Goal: Task Accomplishment & Management: Complete application form

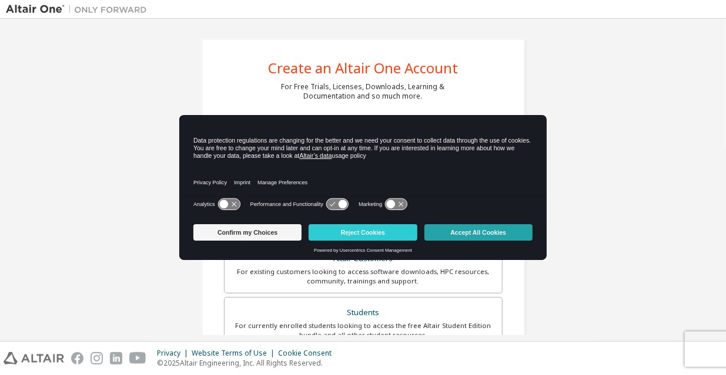
click at [445, 231] on button "Accept All Cookies" at bounding box center [478, 232] width 108 height 16
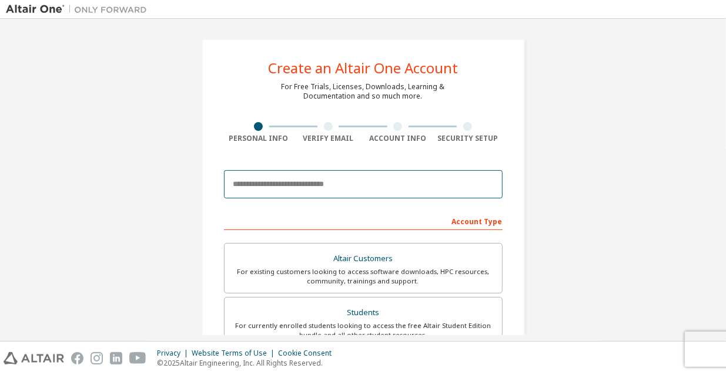
click at [341, 189] on input "email" at bounding box center [363, 184] width 279 height 28
paste input "**********"
type input "**********"
click at [346, 190] on input "email" at bounding box center [363, 184] width 279 height 28
paste input "**********"
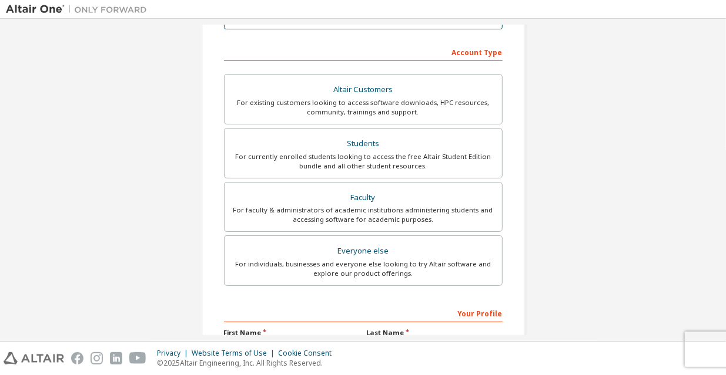
scroll to position [176, 0]
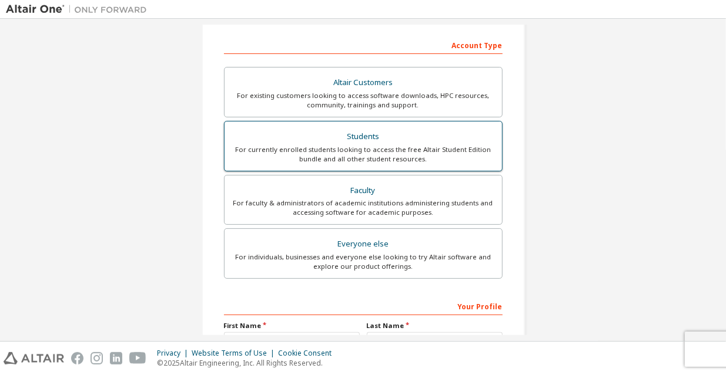
type input "**********"
click at [352, 136] on div "Students" at bounding box center [363, 137] width 263 height 16
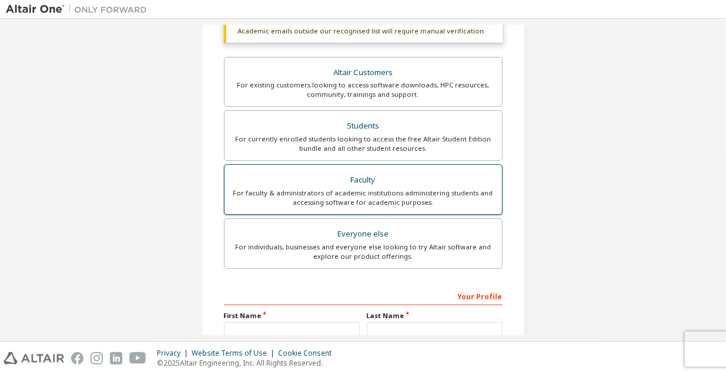
scroll to position [235, 0]
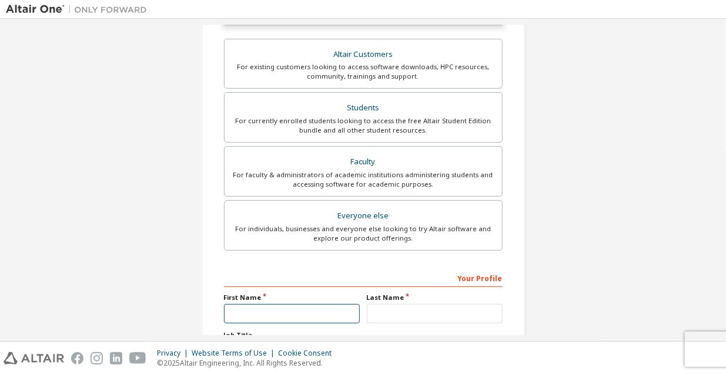
click at [282, 308] on input "text" at bounding box center [292, 313] width 136 height 19
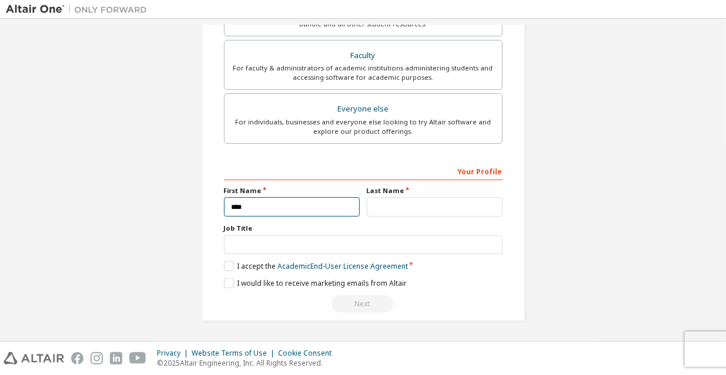
scroll to position [308, 0]
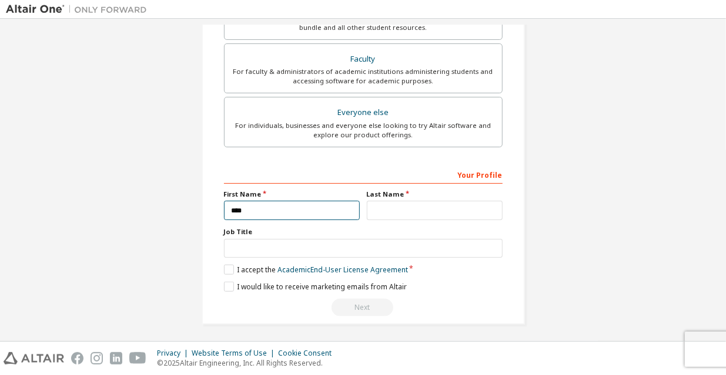
type input "****"
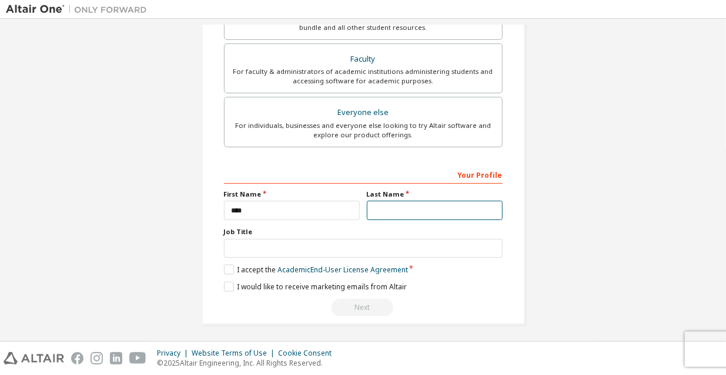
click at [405, 203] on input "text" at bounding box center [435, 210] width 136 height 19
type input "**"
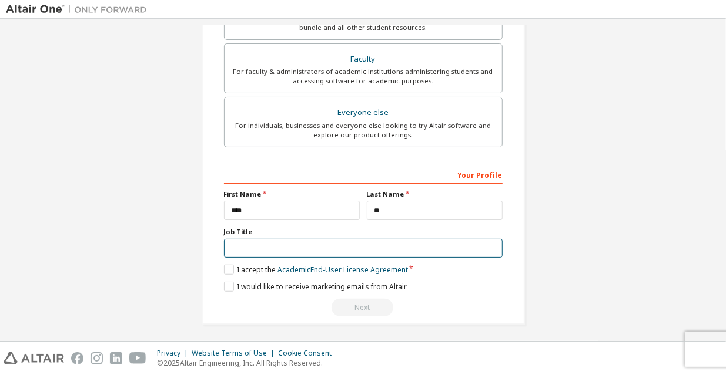
click at [373, 244] on input "text" at bounding box center [363, 248] width 279 height 19
type input "*******"
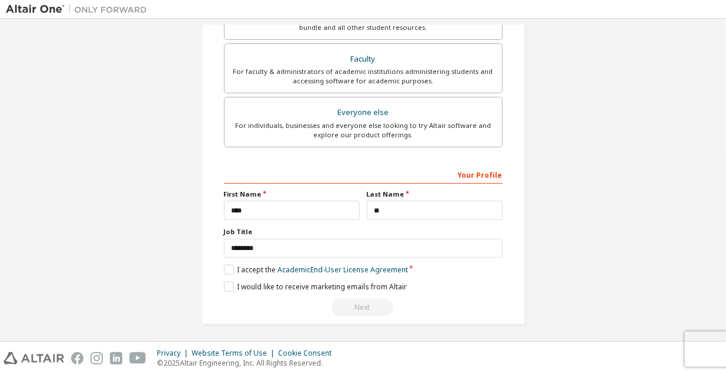
click at [216, 263] on div "**********" at bounding box center [363, 28] width 323 height 594
click at [227, 266] on label "I accept the Academic End-User License Agreement" at bounding box center [316, 270] width 184 height 10
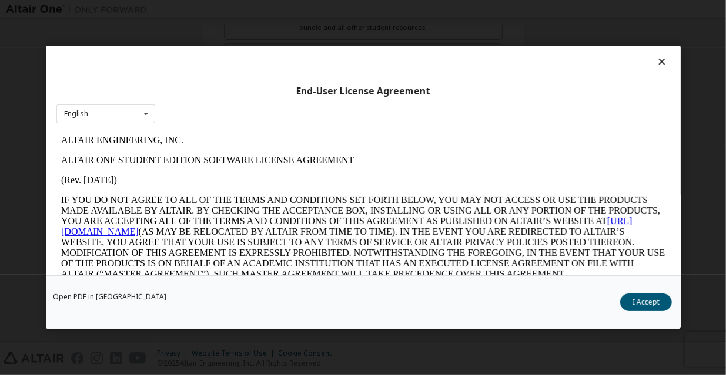
scroll to position [0, 0]
click at [639, 303] on button "I Accept" at bounding box center [646, 303] width 52 height 18
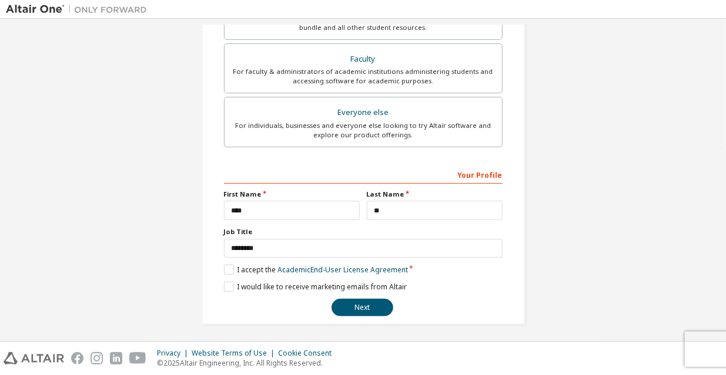
click at [225, 277] on div "**********" at bounding box center [363, 241] width 279 height 152
click at [227, 283] on label "I would like to receive marketing emails from Altair" at bounding box center [315, 287] width 183 height 10
click at [360, 301] on button "Next" at bounding box center [362, 308] width 62 height 18
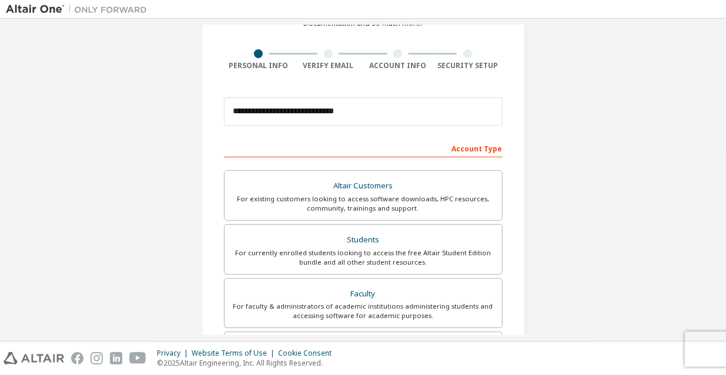
scroll to position [308, 0]
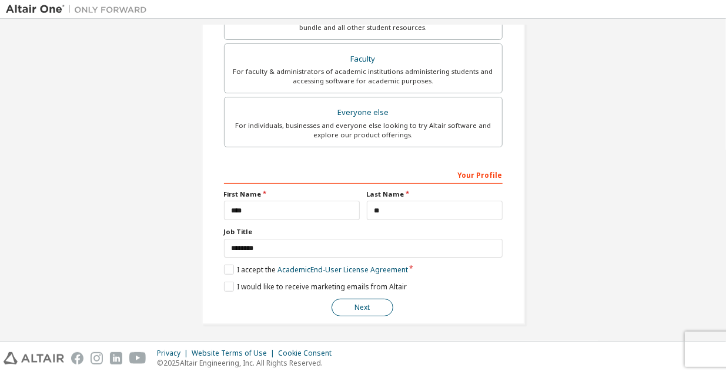
click at [380, 306] on button "Next" at bounding box center [362, 308] width 62 height 18
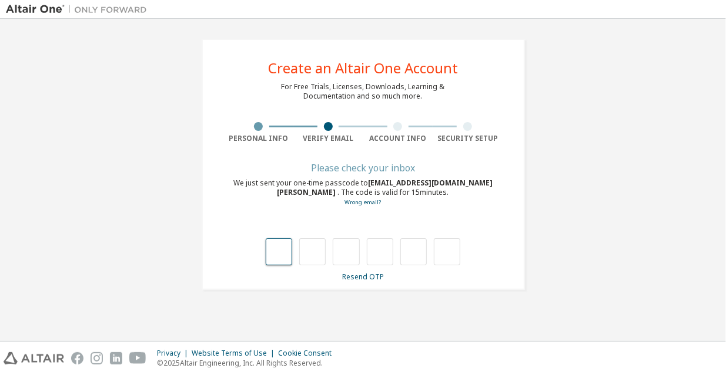
click at [272, 256] on input "text" at bounding box center [279, 252] width 26 height 27
type input "*"
click at [374, 274] on link "Resend OTP" at bounding box center [363, 277] width 42 height 10
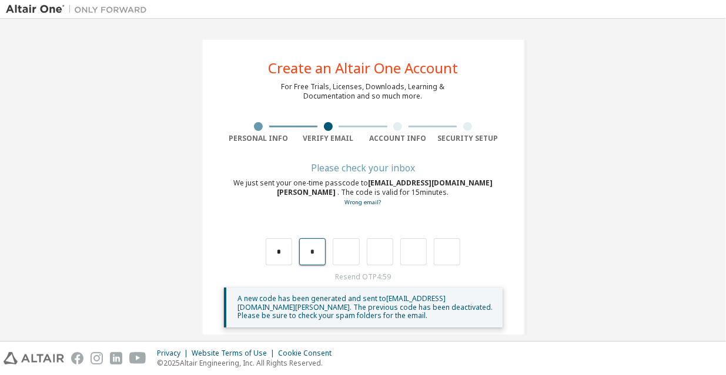
click at [316, 249] on input "*" at bounding box center [312, 252] width 26 height 27
type input "*"
click at [285, 257] on input "*" at bounding box center [279, 252] width 26 height 27
type input "*"
click at [285, 256] on input "*" at bounding box center [279, 252] width 26 height 27
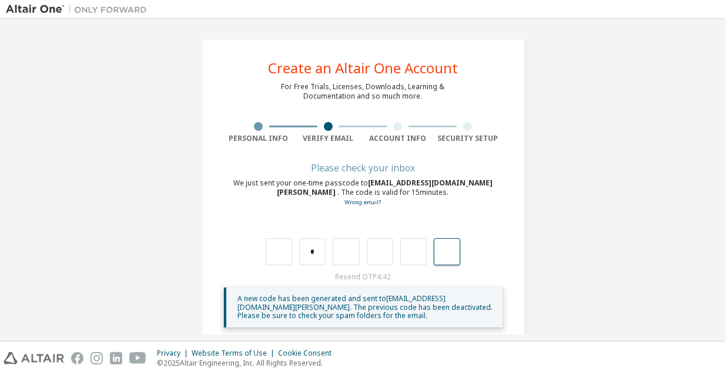
click at [450, 252] on input "text" at bounding box center [447, 252] width 26 height 27
type input "*"
click at [407, 250] on div at bounding box center [406, 252] width 26 height 27
click at [408, 250] on div at bounding box center [406, 252] width 26 height 27
click at [278, 256] on input "text" at bounding box center [279, 252] width 26 height 27
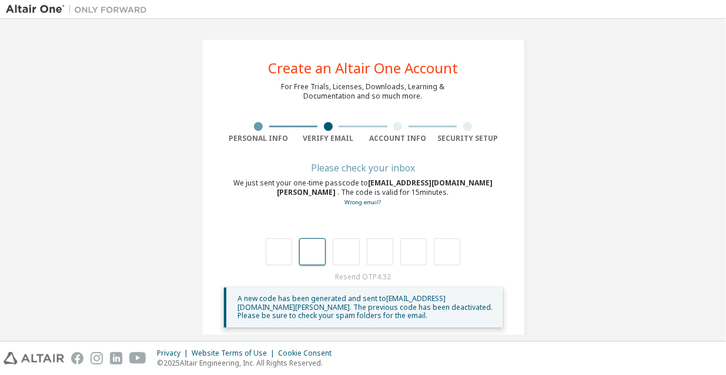
type input "*"
click at [305, 238] on div "*" at bounding box center [363, 239] width 279 height 51
click at [280, 254] on input "text" at bounding box center [279, 252] width 26 height 27
click at [310, 252] on input "*" at bounding box center [312, 252] width 26 height 27
type input "*"
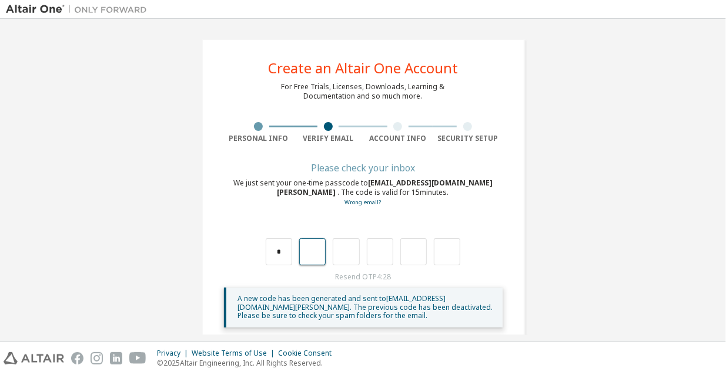
type input "*"
click at [283, 254] on input "*" at bounding box center [279, 252] width 26 height 27
click at [340, 250] on input "text" at bounding box center [346, 252] width 26 height 27
click at [377, 247] on input "text" at bounding box center [380, 252] width 26 height 27
type input "*"
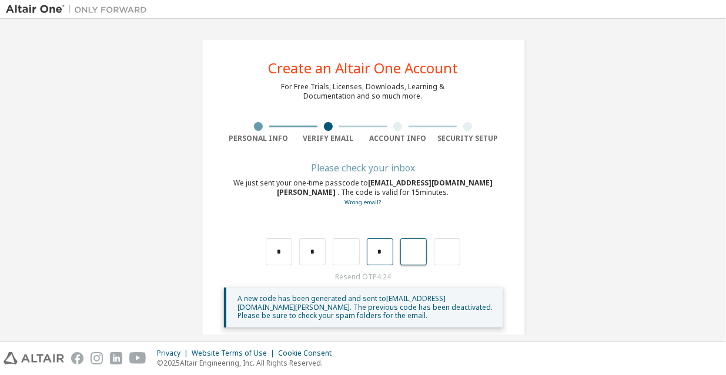
type input "*"
click at [350, 254] on input "text" at bounding box center [346, 252] width 26 height 27
click at [415, 245] on input "*" at bounding box center [413, 252] width 26 height 27
click at [317, 253] on input "*" at bounding box center [312, 252] width 26 height 27
click at [317, 254] on input "text" at bounding box center [312, 252] width 26 height 27
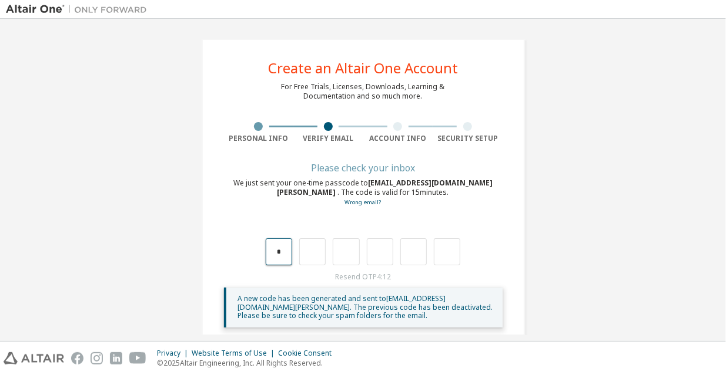
click at [284, 258] on input "*" at bounding box center [279, 252] width 26 height 27
type input "*"
click at [279, 254] on input "*" at bounding box center [279, 252] width 26 height 27
type input "*"
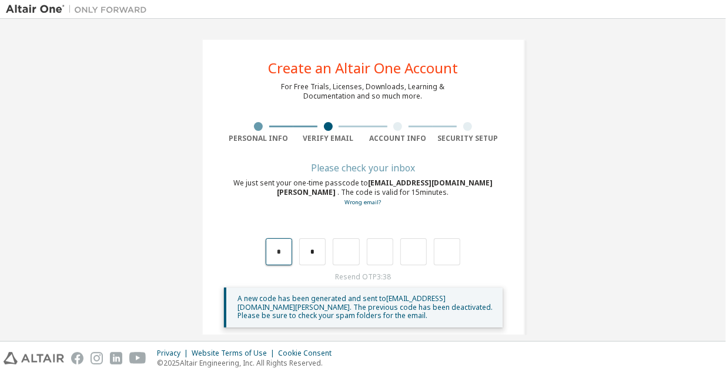
click at [279, 255] on input "*" at bounding box center [279, 252] width 26 height 27
click at [316, 250] on input "*" at bounding box center [312, 252] width 26 height 27
type input "*"
click at [280, 252] on input "*" at bounding box center [279, 252] width 26 height 27
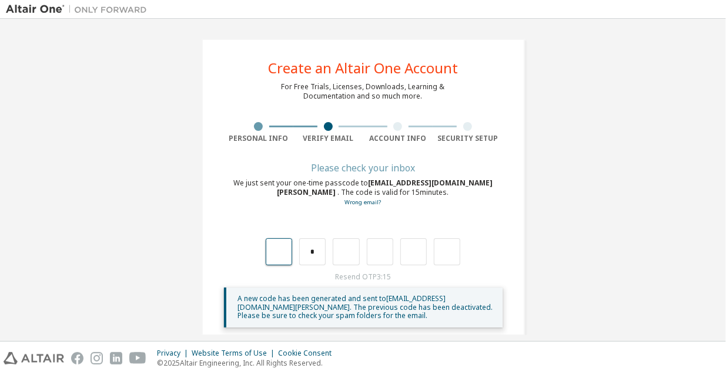
type input "*"
click at [373, 246] on input "text" at bounding box center [380, 252] width 26 height 27
type input "*"
click at [345, 251] on input "text" at bounding box center [346, 252] width 26 height 27
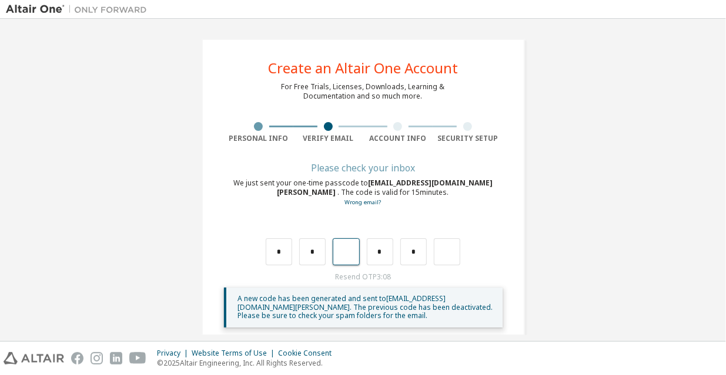
type input "*"
click at [344, 249] on input "*" at bounding box center [346, 252] width 26 height 27
type input "*"
click at [417, 247] on input "*" at bounding box center [413, 252] width 26 height 27
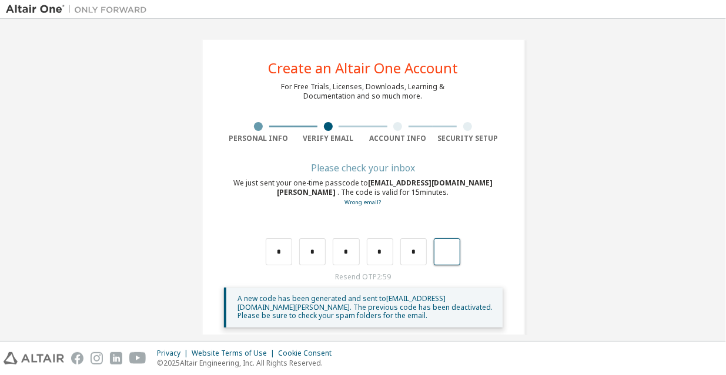
click at [442, 251] on input "text" at bounding box center [447, 252] width 26 height 27
click at [419, 256] on input "*" at bounding box center [413, 252] width 26 height 27
type input "*"
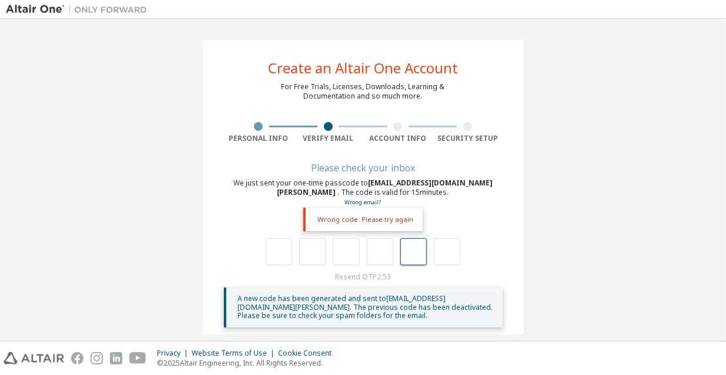
click at [419, 257] on input "text" at bounding box center [413, 252] width 26 height 27
type input "*"
click at [441, 253] on input "text" at bounding box center [447, 252] width 26 height 27
type input "***"
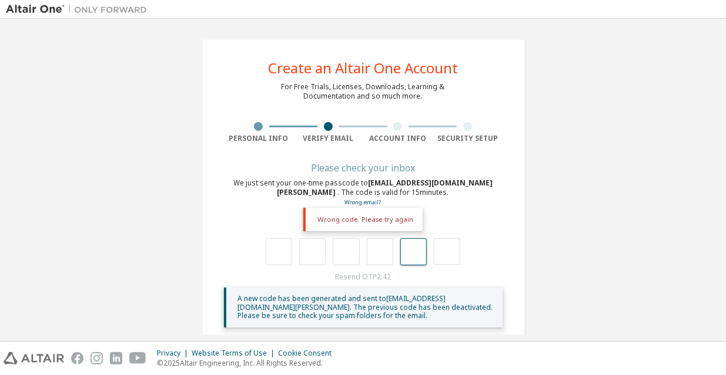
click at [417, 254] on input "text" at bounding box center [413, 252] width 26 height 27
type input "*"
click at [383, 253] on input "text" at bounding box center [380, 252] width 26 height 27
click at [407, 253] on input "text" at bounding box center [413, 252] width 26 height 27
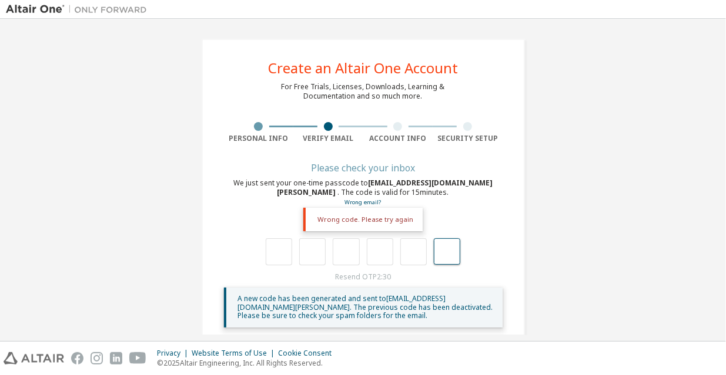
click at [447, 250] on input "text" at bounding box center [447, 252] width 26 height 26
click at [411, 253] on input "text" at bounding box center [413, 252] width 26 height 27
type input "*"
click at [421, 253] on input "text" at bounding box center [413, 252] width 26 height 27
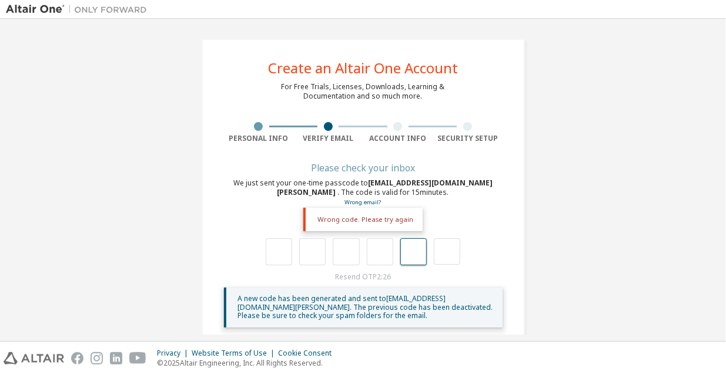
type input "*"
click at [418, 254] on div "* *" at bounding box center [363, 252] width 210 height 27
click at [411, 251] on input "text" at bounding box center [413, 252] width 26 height 27
click at [411, 250] on input "text" at bounding box center [413, 252] width 26 height 27
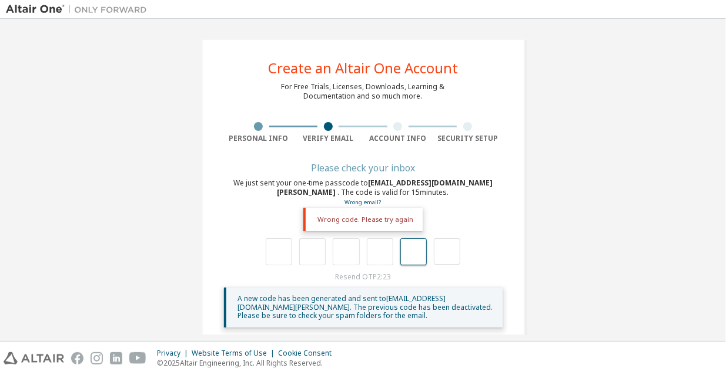
type input "*"
click at [274, 244] on input "text" at bounding box center [279, 252] width 26 height 27
type input "*"
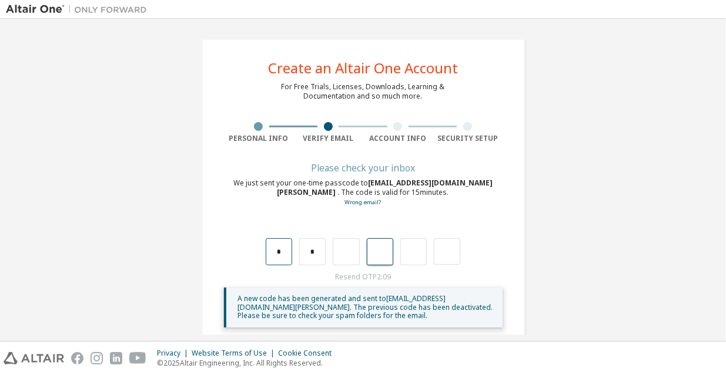
type input "*"
click at [314, 253] on input "*" at bounding box center [312, 252] width 26 height 27
type input "*"
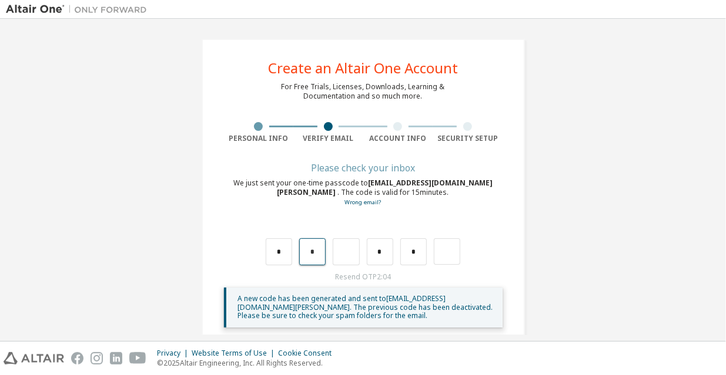
click at [314, 254] on input "*" at bounding box center [312, 252] width 26 height 27
type input "*"
click at [314, 255] on input "*" at bounding box center [312, 252] width 26 height 27
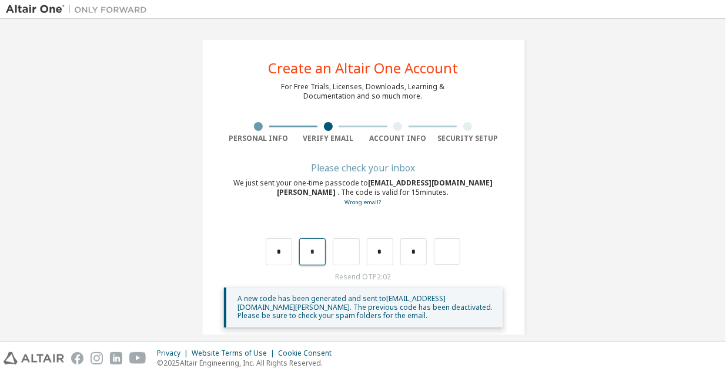
type input "*"
click at [346, 256] on input "*" at bounding box center [346, 252] width 26 height 27
type input "*"
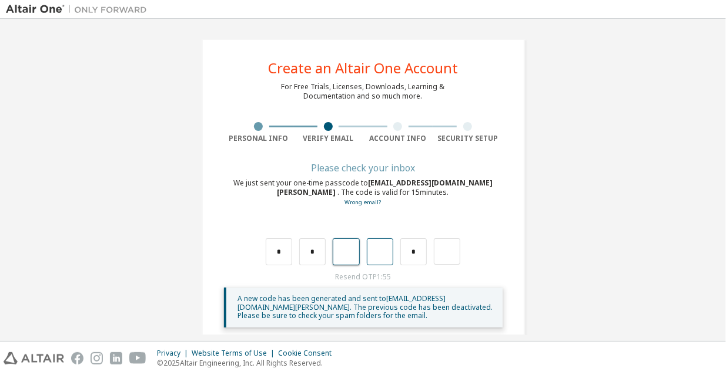
type input "*"
click at [404, 254] on input "text" at bounding box center [413, 252] width 26 height 27
type input "*"
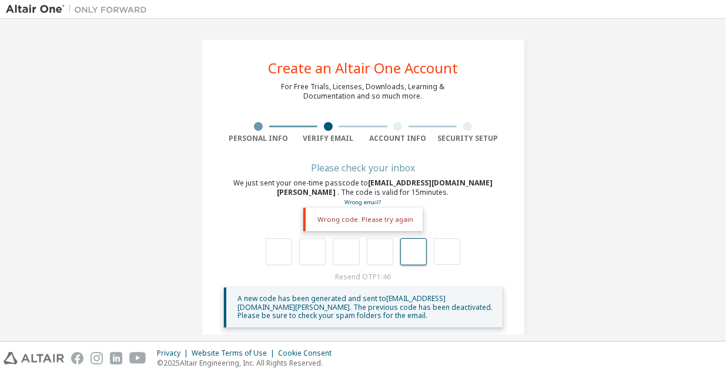
click at [410, 257] on input "text" at bounding box center [413, 252] width 26 height 27
type input "*"
click at [267, 251] on input "text" at bounding box center [279, 252] width 26 height 27
type input "*"
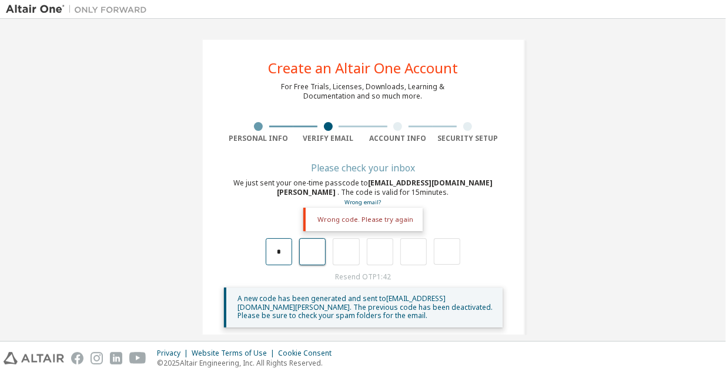
type input "*"
click at [283, 247] on input "*" at bounding box center [279, 252] width 26 height 27
click at [282, 249] on input "*" at bounding box center [279, 252] width 26 height 27
type input "*"
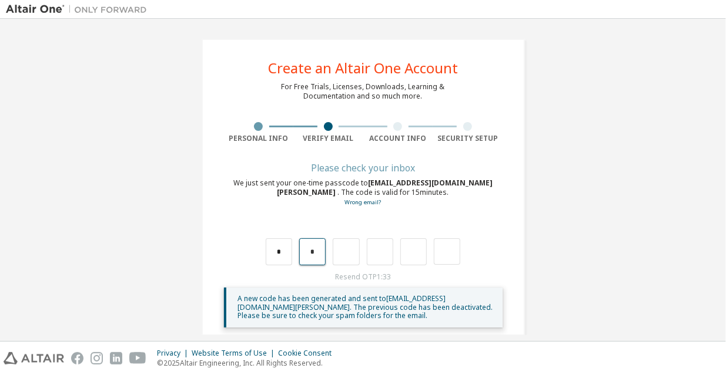
click at [321, 247] on input "*" at bounding box center [312, 252] width 26 height 27
type input "*"
click at [313, 250] on input "*" at bounding box center [312, 252] width 26 height 27
type input "*"
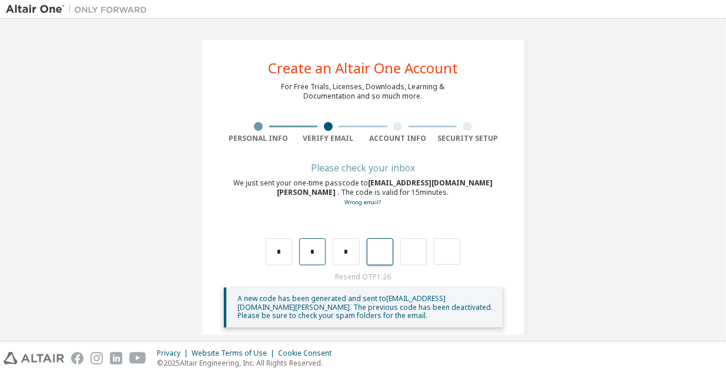
type input "*"
click at [313, 250] on input "*" at bounding box center [312, 252] width 26 height 27
type input "*"
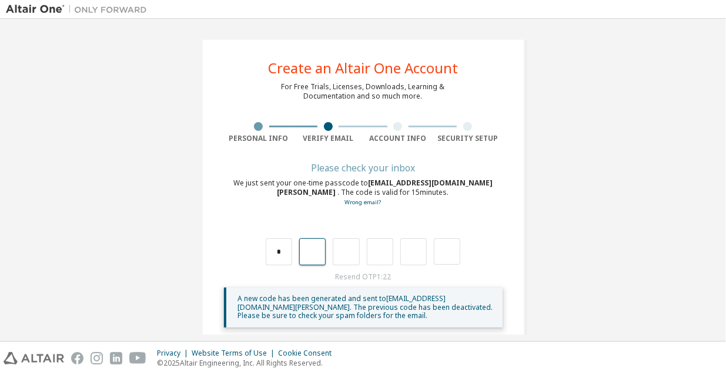
type input "*"
click at [313, 251] on input "*" at bounding box center [312, 252] width 26 height 27
type input "*"
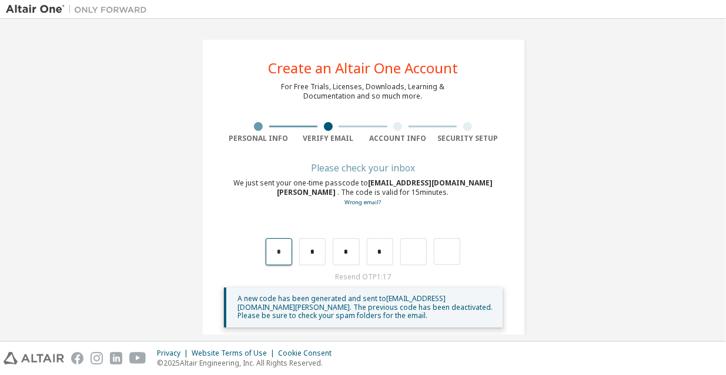
click at [283, 254] on input "*" at bounding box center [279, 252] width 26 height 27
type input "*"
click at [314, 253] on input "*" at bounding box center [312, 252] width 26 height 27
type input "*"
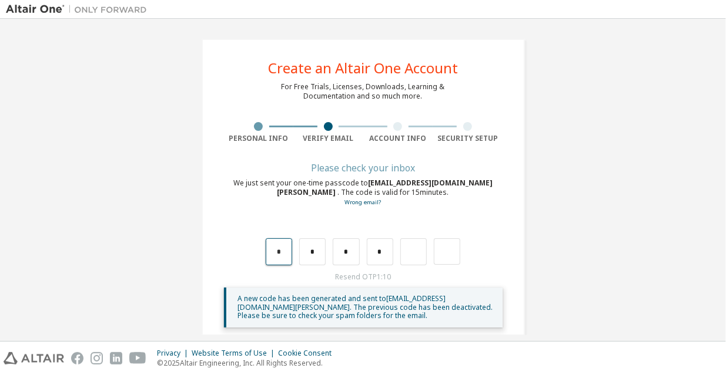
click at [284, 247] on input "*" at bounding box center [279, 252] width 26 height 27
type input "*"
click at [345, 251] on input "*" at bounding box center [346, 252] width 26 height 27
type input "*"
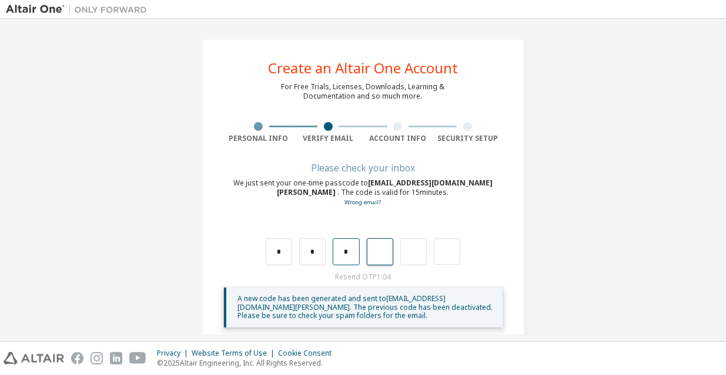
type input "*"
click at [383, 250] on input "*" at bounding box center [380, 252] width 26 height 27
type input "*"
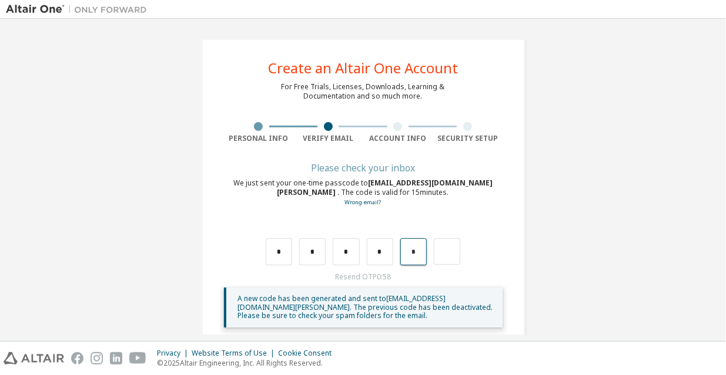
click at [417, 257] on input "*" at bounding box center [413, 252] width 26 height 27
type input "*"
click at [416, 256] on input "*" at bounding box center [413, 252] width 26 height 27
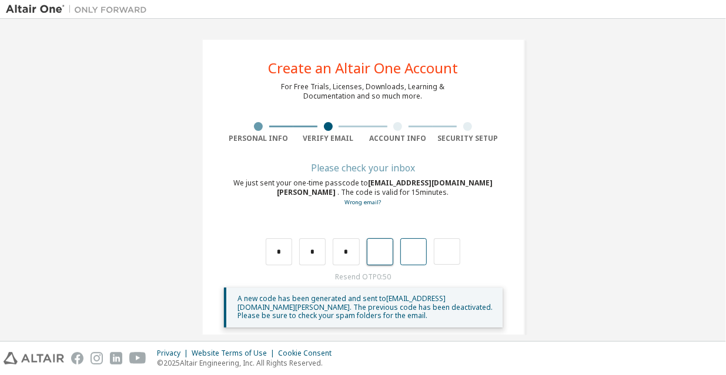
type input "*"
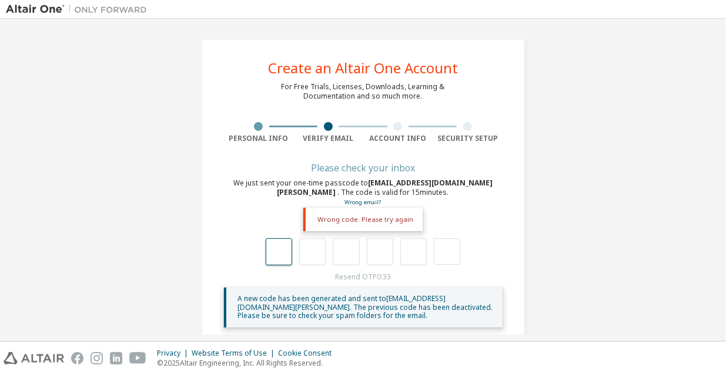
click at [276, 245] on input "text" at bounding box center [279, 252] width 26 height 27
type input "*"
click at [281, 249] on input "*" at bounding box center [279, 252] width 26 height 27
click at [371, 252] on input "text" at bounding box center [380, 252] width 26 height 27
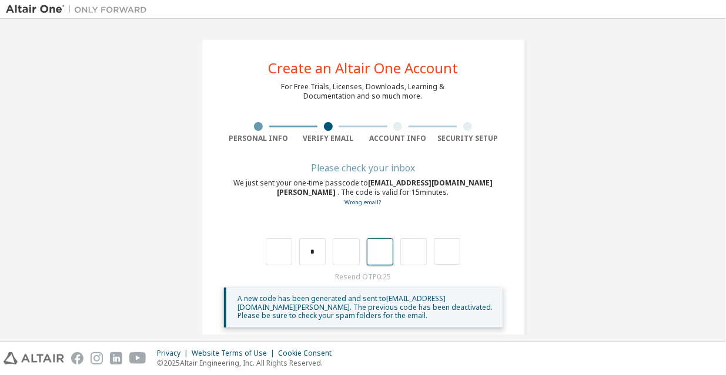
type input "*"
click at [415, 253] on input "*" at bounding box center [413, 252] width 26 height 27
type input "*"
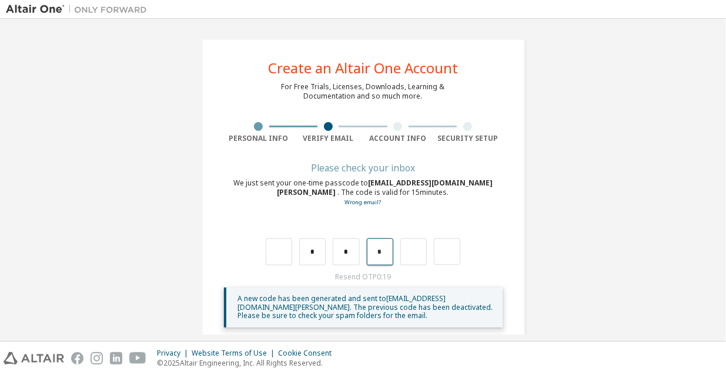
click at [381, 253] on input "*" at bounding box center [380, 252] width 26 height 27
type input "*"
click at [381, 252] on input "text" at bounding box center [380, 252] width 26 height 27
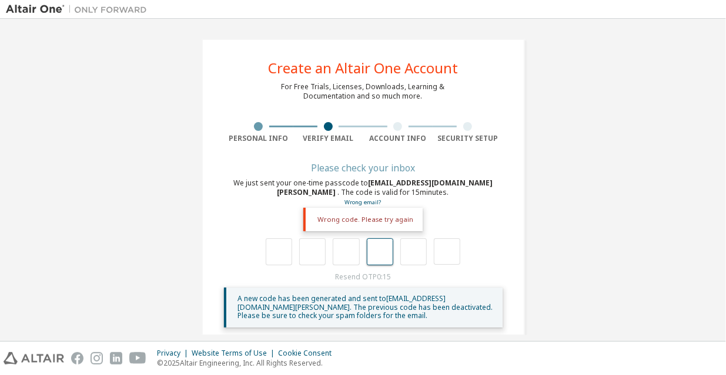
type input "*"
click at [380, 251] on input "*" at bounding box center [380, 252] width 26 height 27
click at [274, 249] on input "text" at bounding box center [279, 252] width 26 height 27
type input "*"
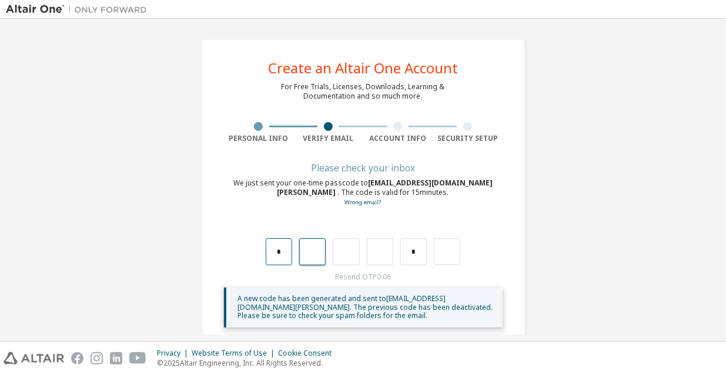
type input "*"
click at [316, 253] on input "*" at bounding box center [312, 252] width 26 height 27
type input "*"
click at [316, 254] on input "*" at bounding box center [312, 252] width 26 height 27
type input "*"
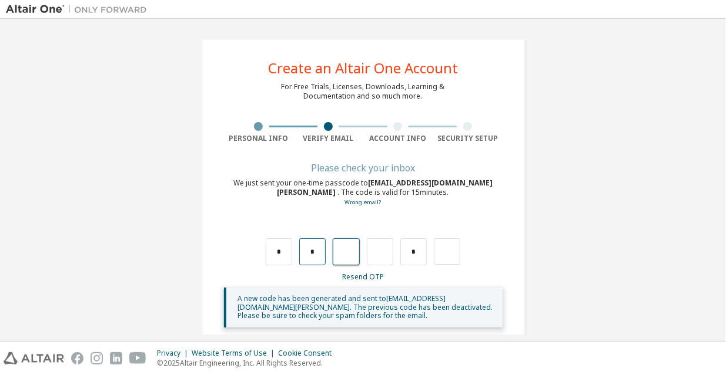
type input "*"
click at [384, 255] on input "*" at bounding box center [380, 252] width 26 height 27
click at [350, 253] on input "*" at bounding box center [346, 252] width 26 height 27
type input "*"
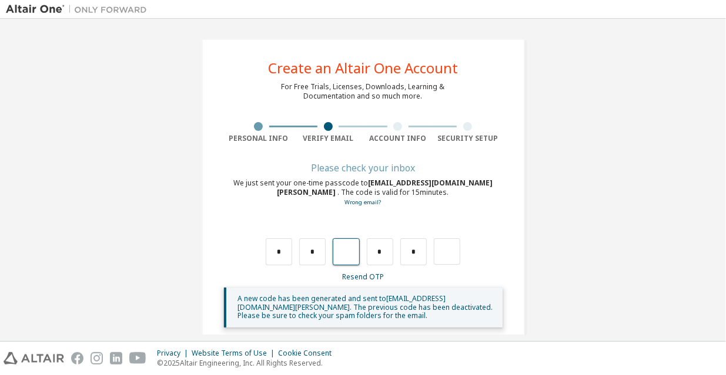
type input "*"
click at [318, 249] on input "*" at bounding box center [312, 252] width 26 height 27
type input "*"
click at [318, 249] on input "*" at bounding box center [312, 252] width 26 height 27
click at [281, 251] on input "*" at bounding box center [279, 252] width 26 height 27
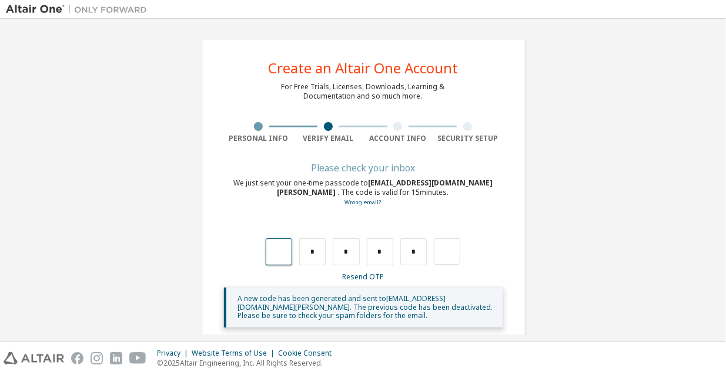
type input "*"
click at [281, 253] on input "*" at bounding box center [279, 252] width 26 height 27
type input "*"
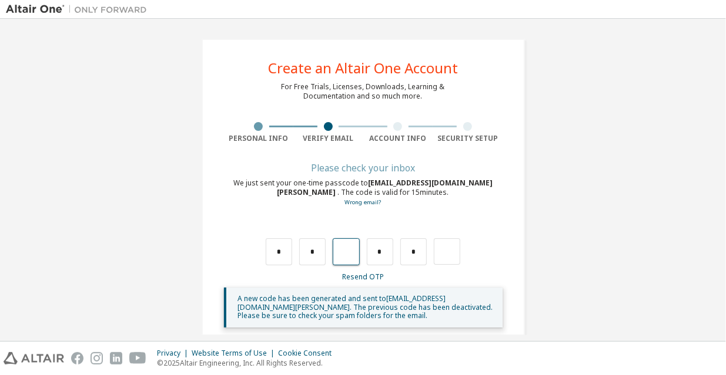
click at [354, 255] on input "text" at bounding box center [346, 252] width 26 height 27
type input "*"
click at [414, 251] on input "*" at bounding box center [413, 252] width 26 height 27
type input "*"
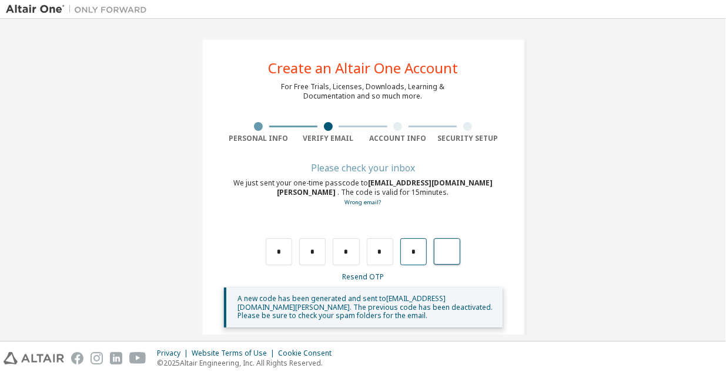
type input "*"
click at [414, 253] on input "text" at bounding box center [413, 252] width 26 height 27
type input "*"
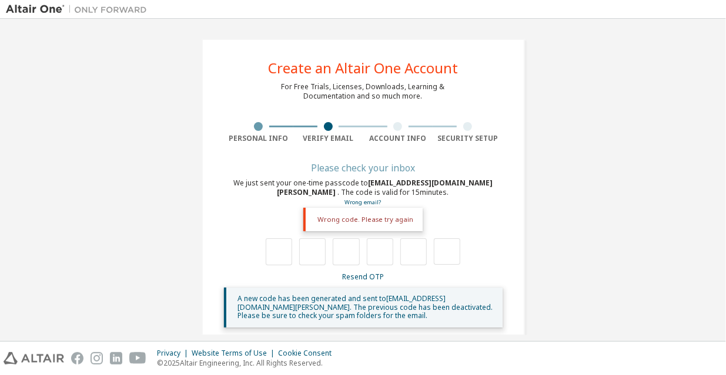
click at [392, 252] on div at bounding box center [363, 252] width 194 height 27
click at [383, 251] on input "text" at bounding box center [380, 252] width 26 height 27
type input "*"
click at [390, 251] on input "*" at bounding box center [380, 252] width 26 height 27
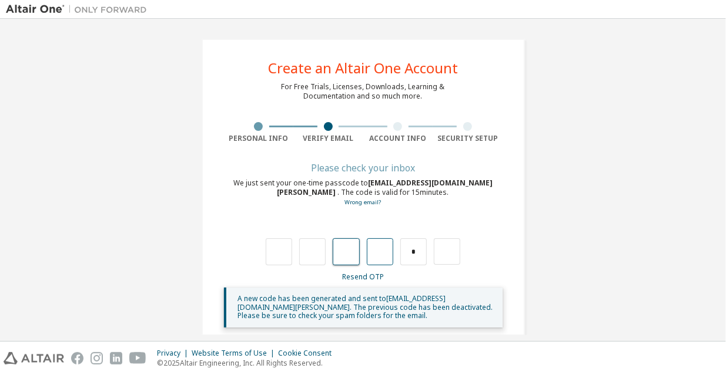
type input "*"
click at [386, 255] on input "*" at bounding box center [380, 252] width 26 height 27
click at [346, 256] on input "*" at bounding box center [346, 252] width 26 height 27
type input "*"
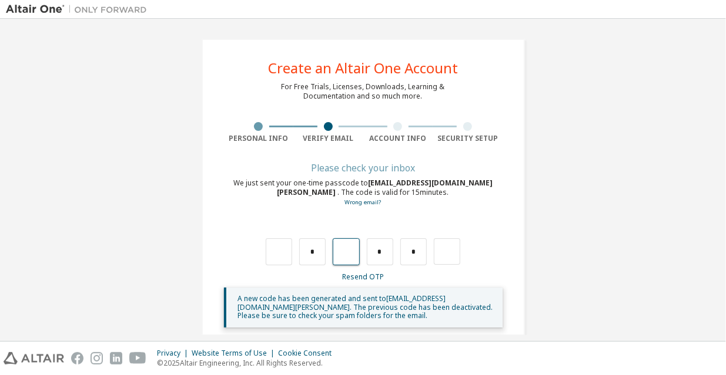
type input "*"
click at [346, 256] on input "*" at bounding box center [346, 252] width 26 height 27
click at [308, 249] on input "*" at bounding box center [312, 252] width 26 height 27
click at [313, 250] on input "*" at bounding box center [312, 252] width 26 height 27
click at [316, 256] on input "*" at bounding box center [312, 252] width 26 height 27
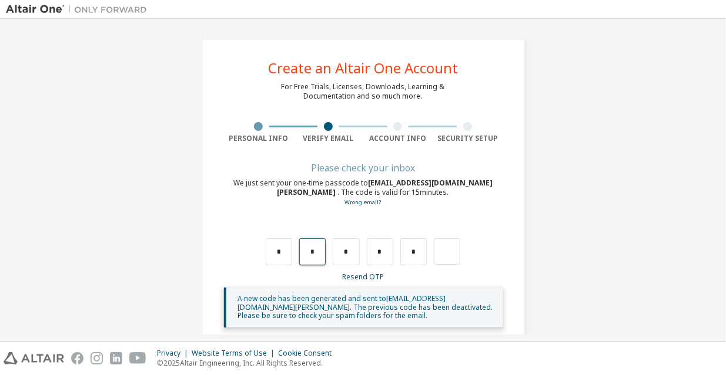
click at [316, 256] on input "*" at bounding box center [312, 252] width 26 height 27
click at [279, 244] on input "*" at bounding box center [279, 252] width 26 height 27
click at [279, 246] on input "*" at bounding box center [279, 252] width 26 height 27
click at [440, 252] on input "text" at bounding box center [447, 252] width 26 height 26
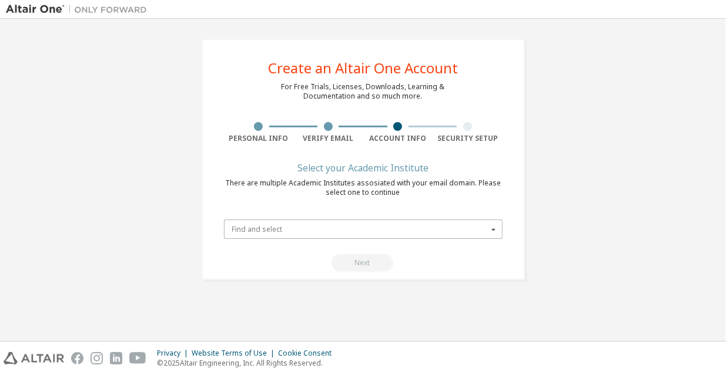
click at [326, 220] on input "text" at bounding box center [363, 229] width 277 height 18
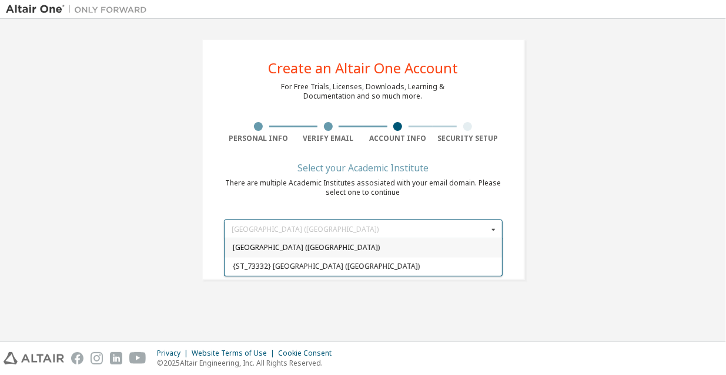
click at [370, 254] on div "Hanoi University of Science and Technology (Vietnam)" at bounding box center [362, 248] width 277 height 19
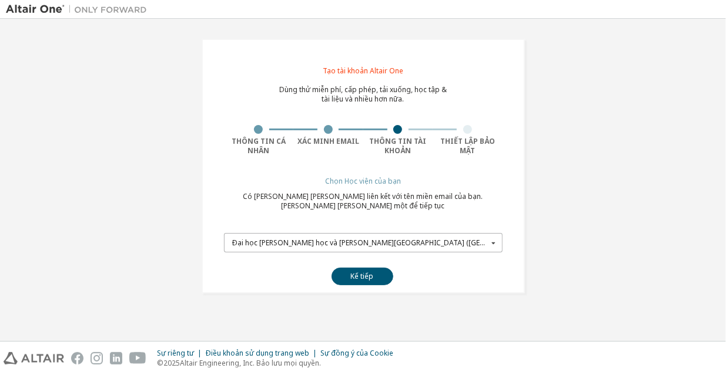
click at [428, 235] on input "text" at bounding box center [363, 243] width 277 height 18
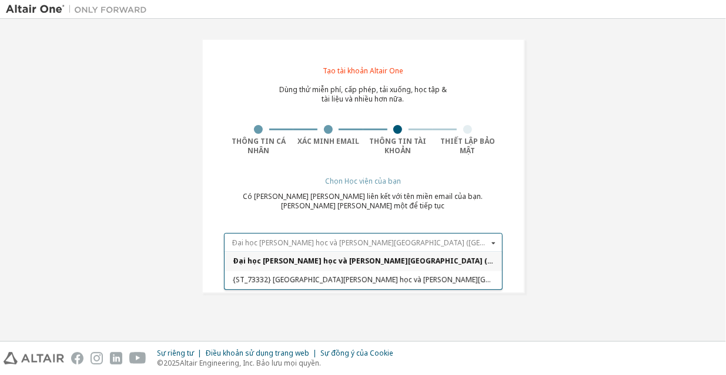
click at [480, 238] on input "text" at bounding box center [363, 243] width 277 height 18
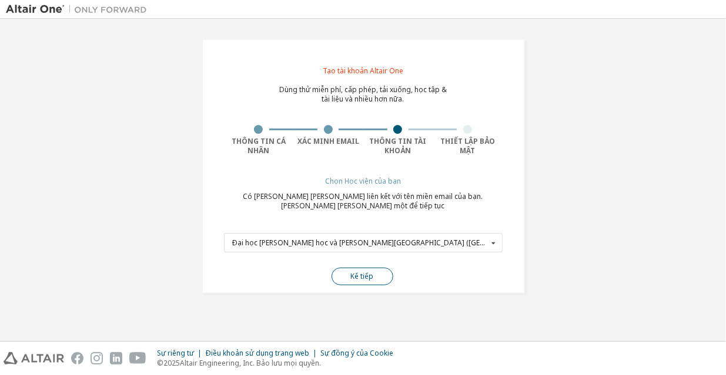
click at [359, 271] on font "Kế tiếp" at bounding box center [362, 276] width 23 height 10
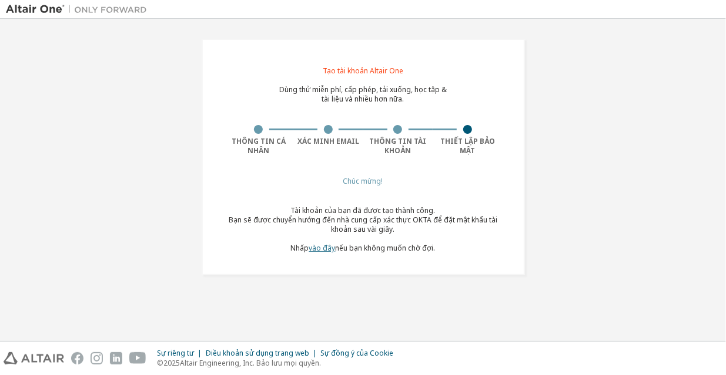
click at [324, 247] on font "vào đây" at bounding box center [322, 248] width 26 height 10
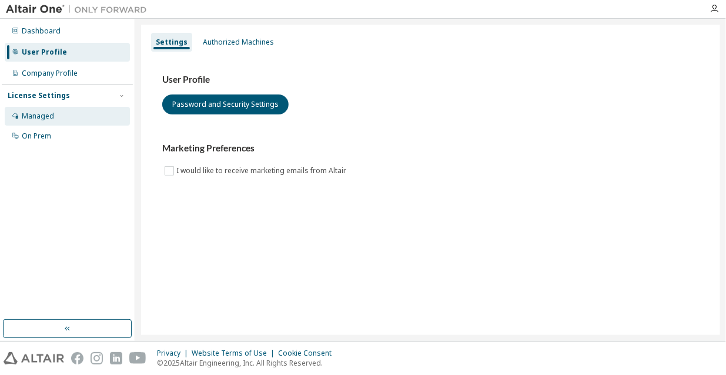
click at [38, 112] on div "Managed" at bounding box center [38, 116] width 32 height 9
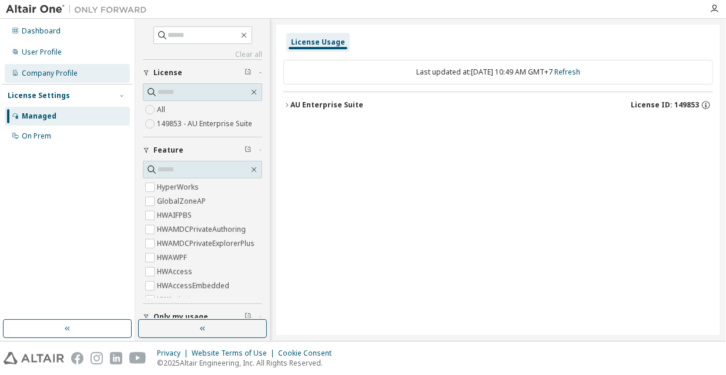
click at [61, 72] on div "Company Profile" at bounding box center [50, 73] width 56 height 9
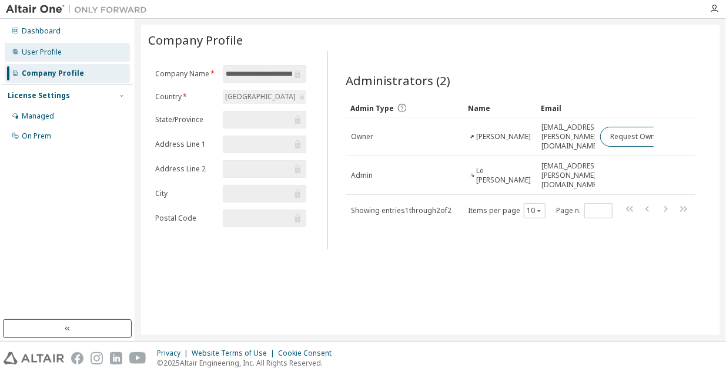
click at [33, 50] on div "User Profile" at bounding box center [42, 52] width 40 height 9
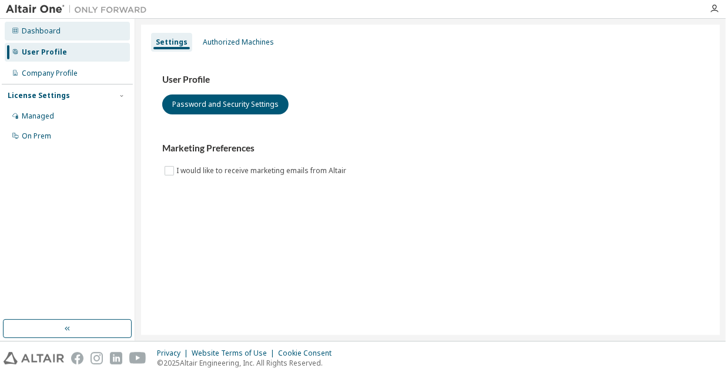
click at [42, 33] on div "Dashboard" at bounding box center [41, 30] width 39 height 9
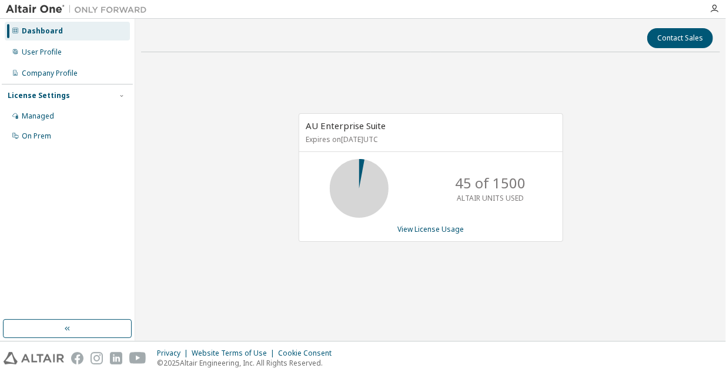
click at [52, 85] on div "License Settings Managed On Prem" at bounding box center [67, 115] width 131 height 63
click at [45, 112] on div "Managed" at bounding box center [38, 116] width 32 height 9
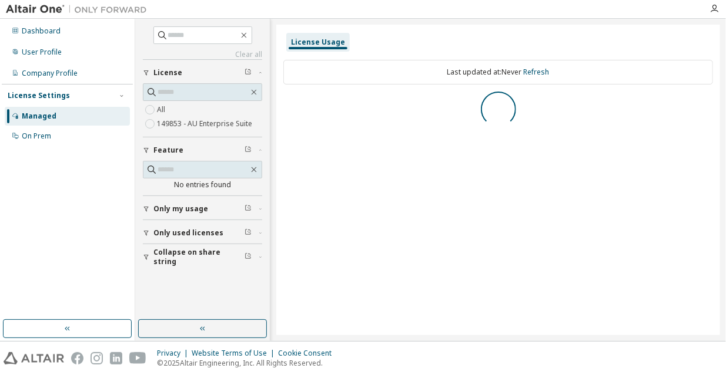
click at [203, 207] on span "Only my usage" at bounding box center [180, 208] width 55 height 9
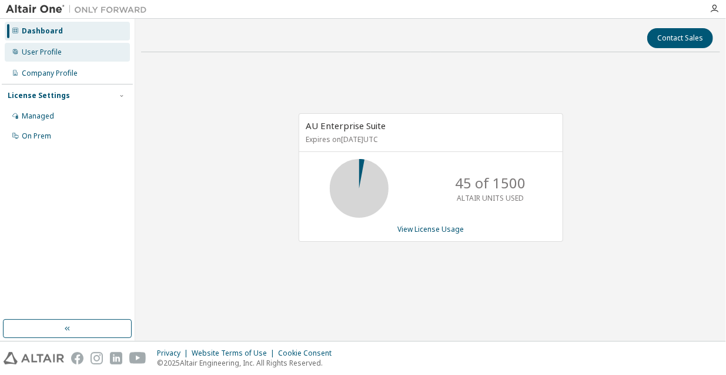
click at [31, 46] on div "User Profile" at bounding box center [67, 52] width 125 height 19
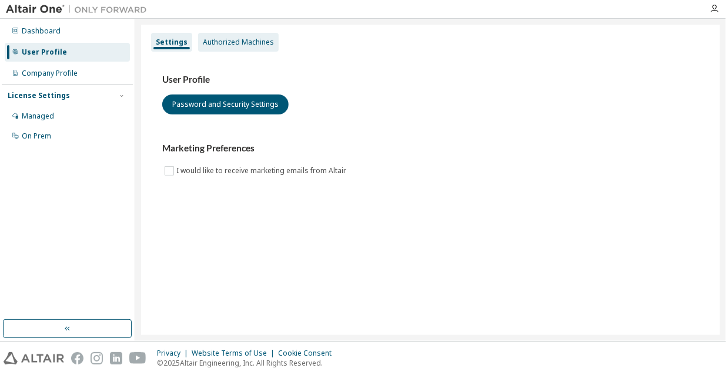
click at [227, 36] on div "Authorized Machines" at bounding box center [238, 42] width 81 height 19
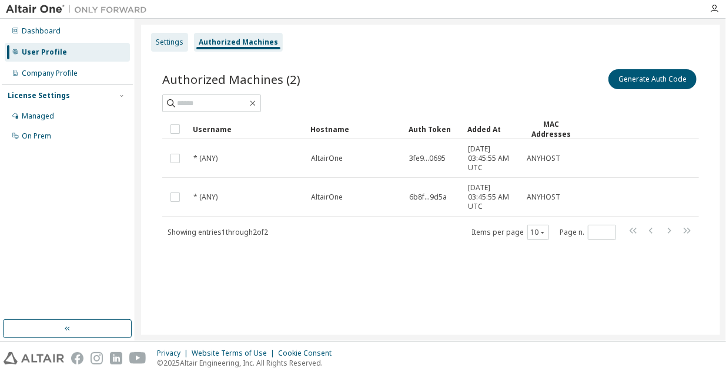
click at [176, 41] on div "Settings" at bounding box center [170, 42] width 28 height 9
